Goal: Find specific page/section: Find specific page/section

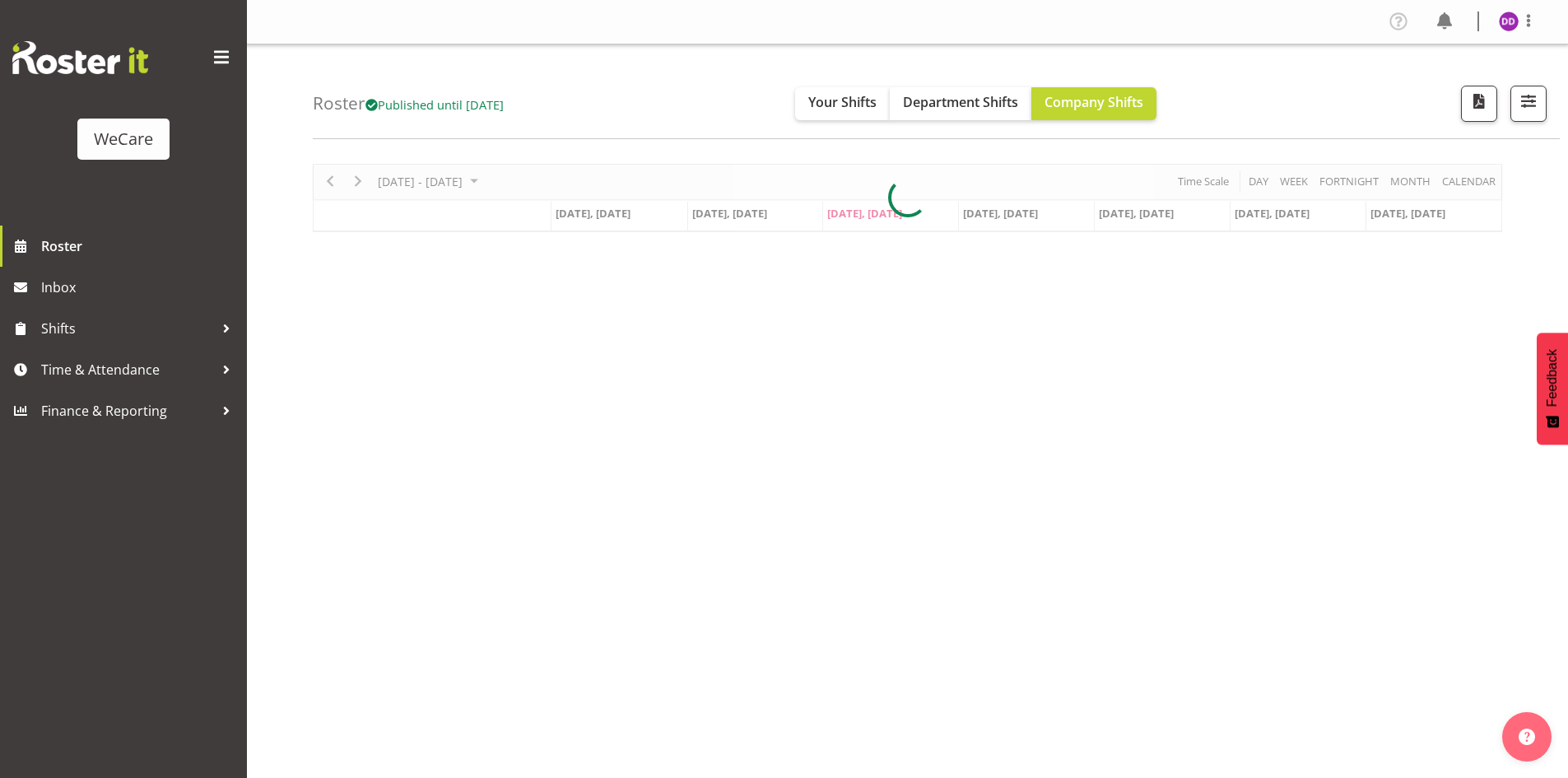
select select "location"
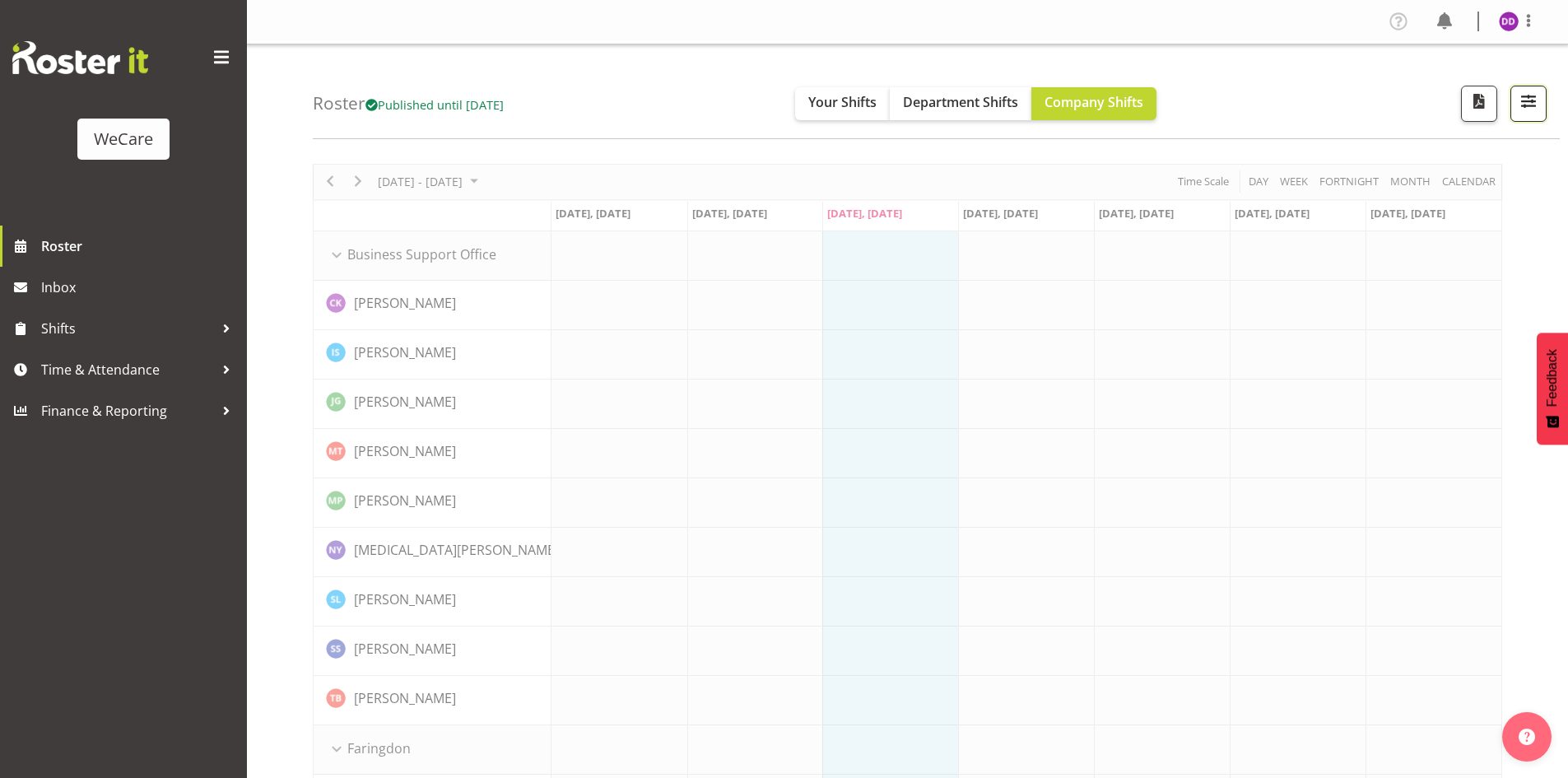
click at [1527, 103] on span "button" at bounding box center [1528, 101] width 22 height 22
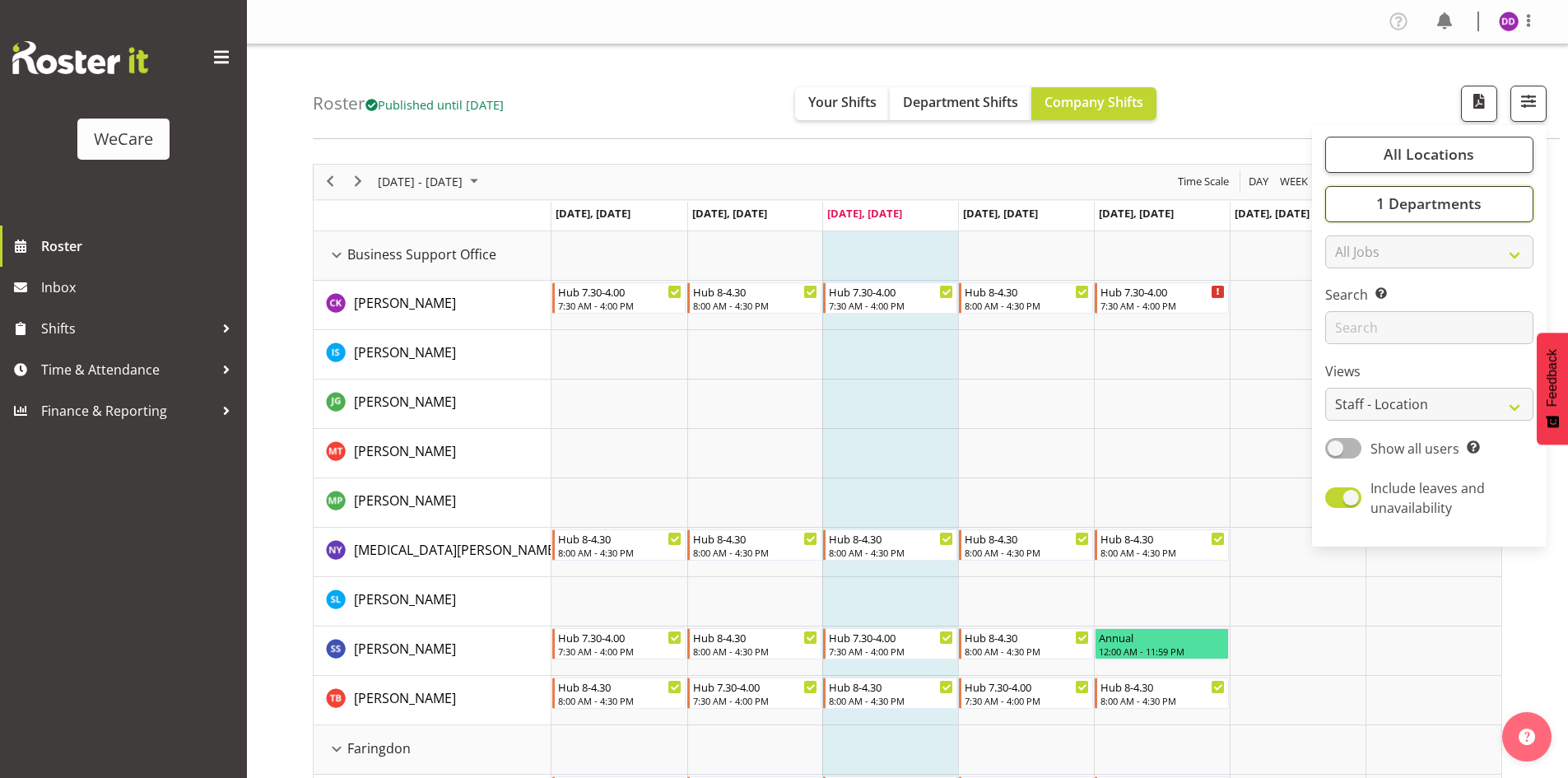
click at [1447, 201] on span "1 Departments" at bounding box center [1428, 203] width 105 height 20
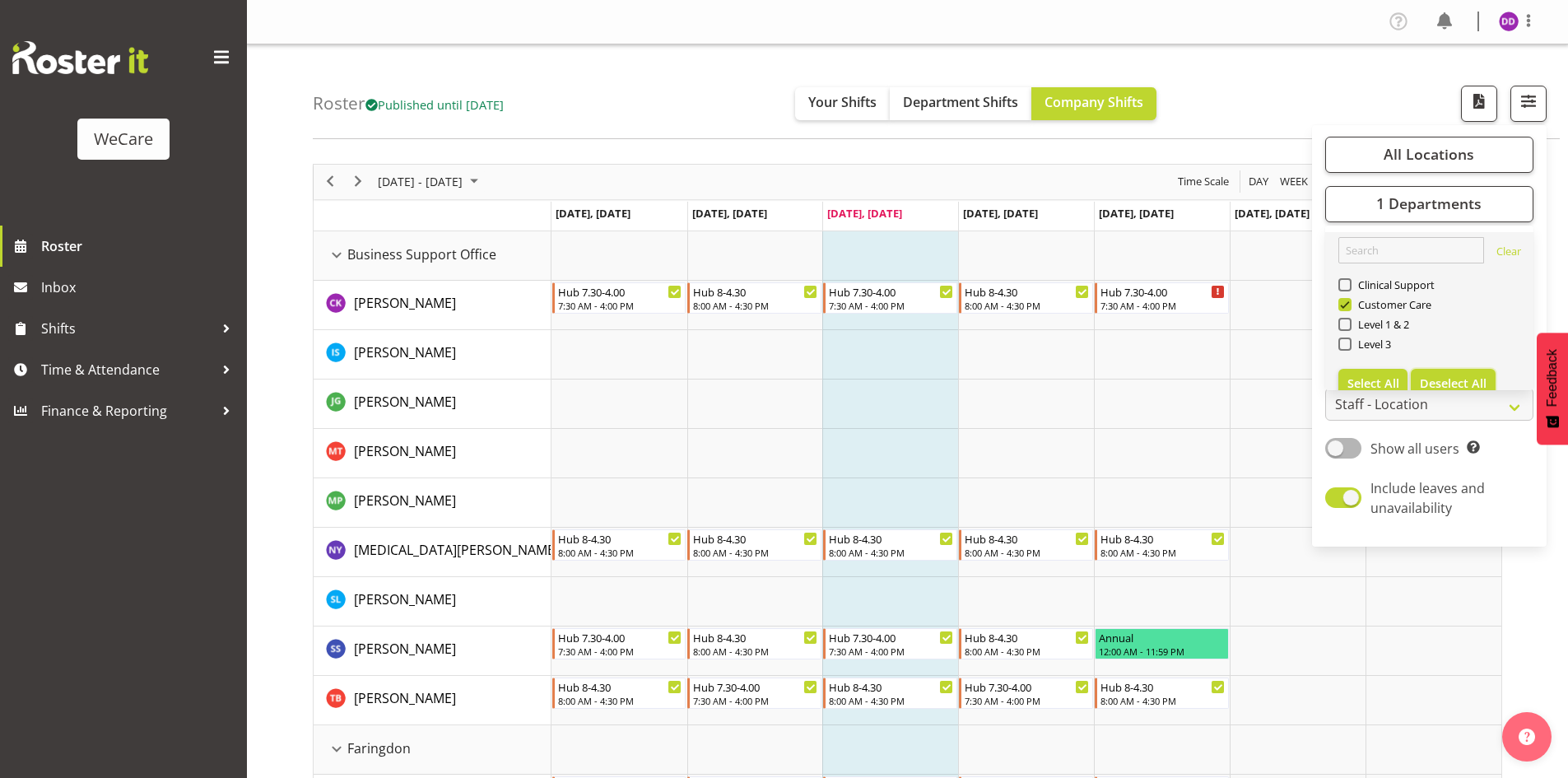
click at [1465, 376] on span "Deselect All" at bounding box center [1453, 383] width 66 height 16
checkbox input "false"
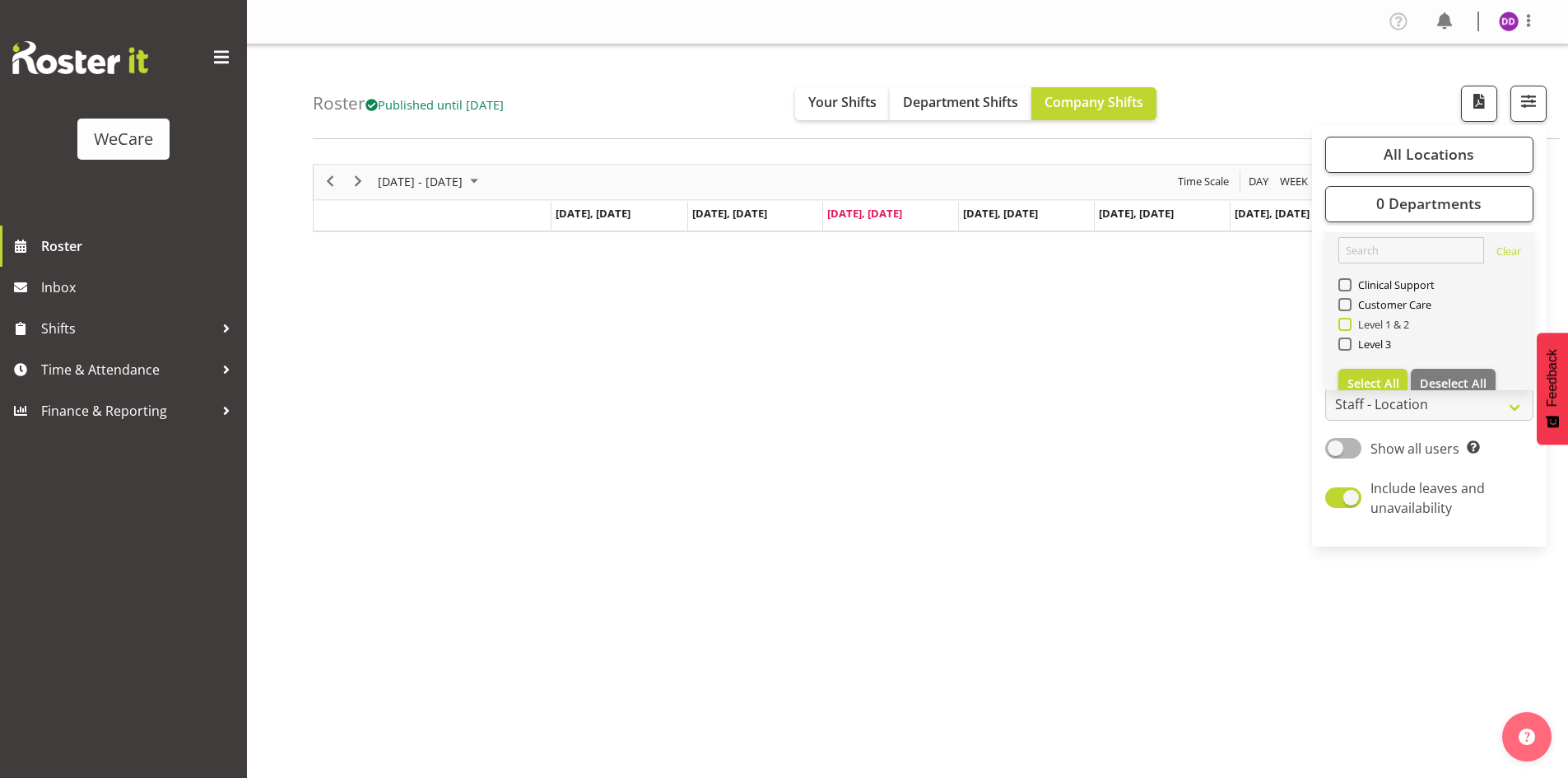
click at [1387, 327] on span "Level 1 & 2" at bounding box center [1381, 325] width 59 height 13
click at [1349, 327] on input "Level 1 & 2" at bounding box center [1343, 324] width 10 height 10
checkbox input "true"
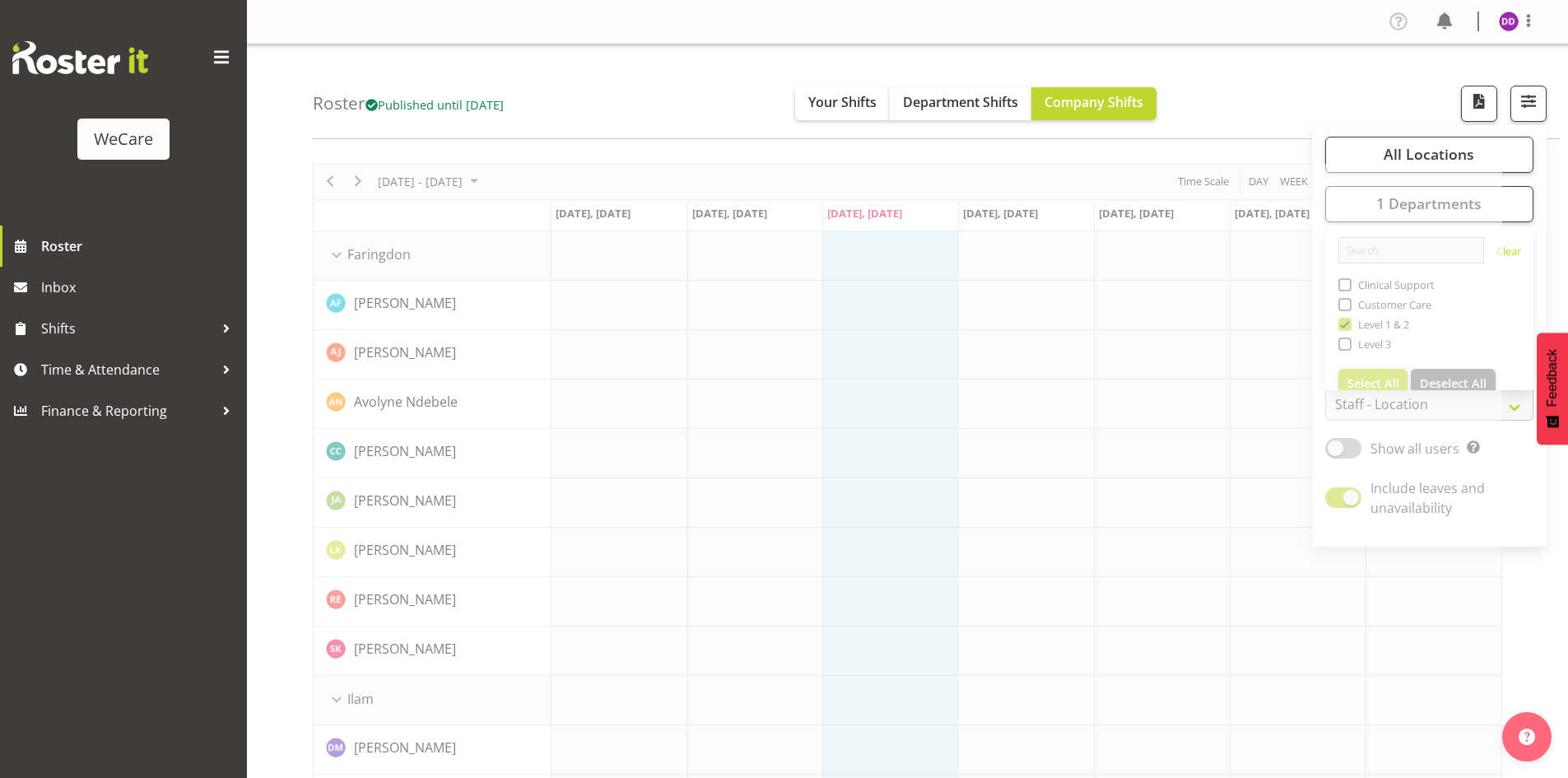
click at [1299, 96] on div "Roster Published until [DATE] Your Shifts Department Shifts Company Shifts All …" at bounding box center [937, 92] width 1247 height 95
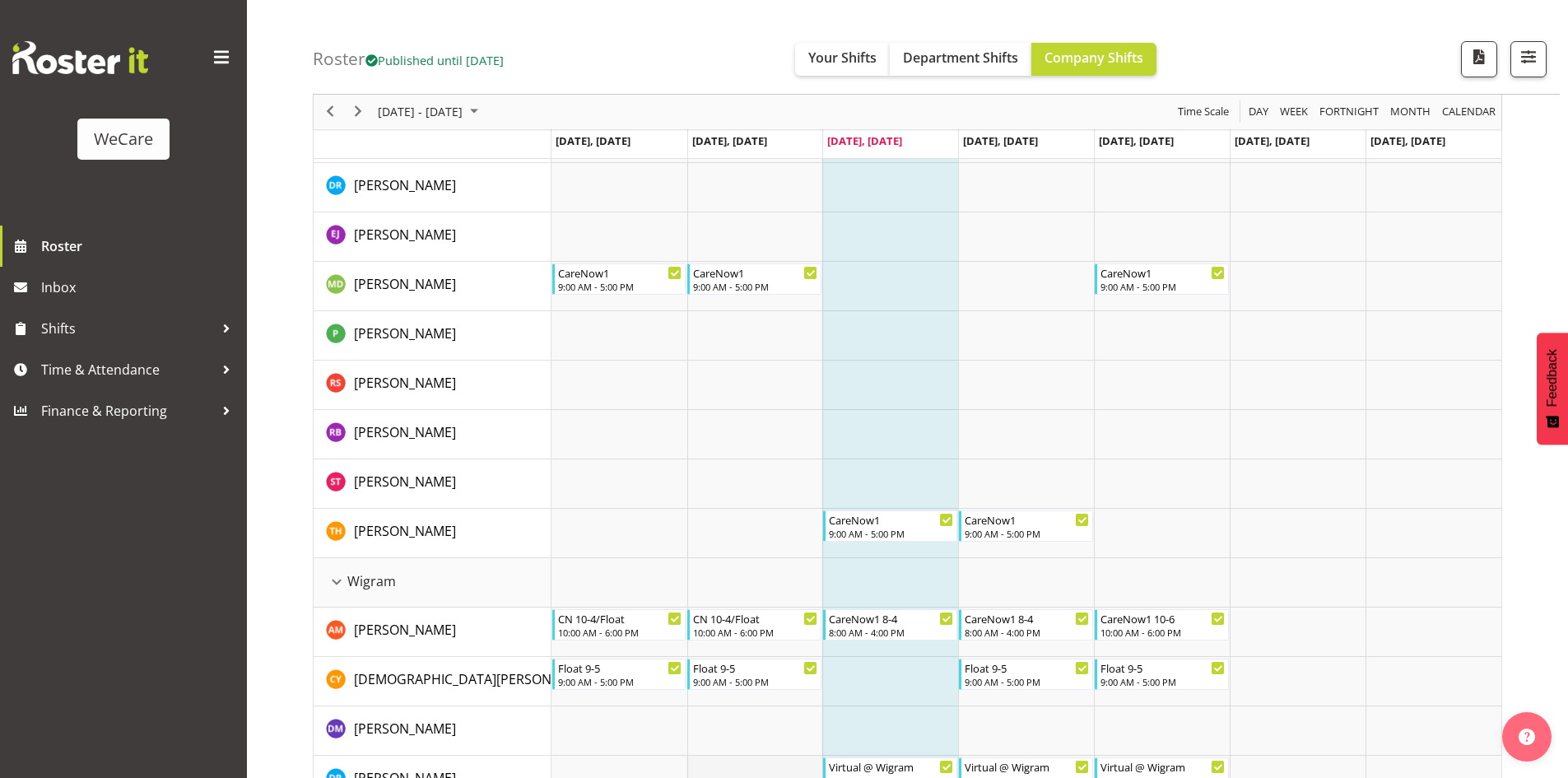
scroll to position [1788, 0]
